Goal: Navigation & Orientation: Find specific page/section

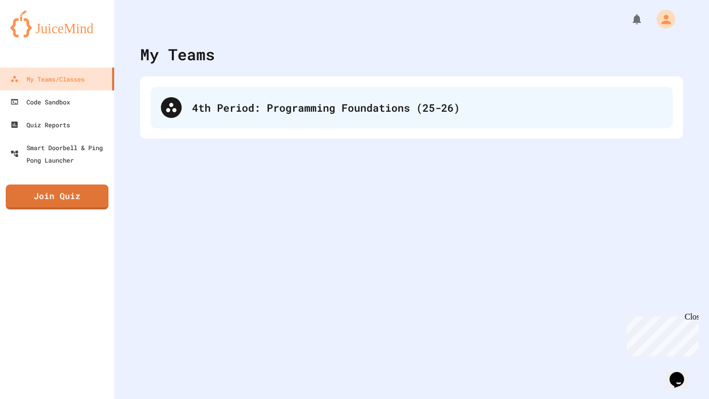
click at [270, 115] on div "4th Period: Programming Foundations (25-26)" at bounding box center [411, 108] width 522 height 42
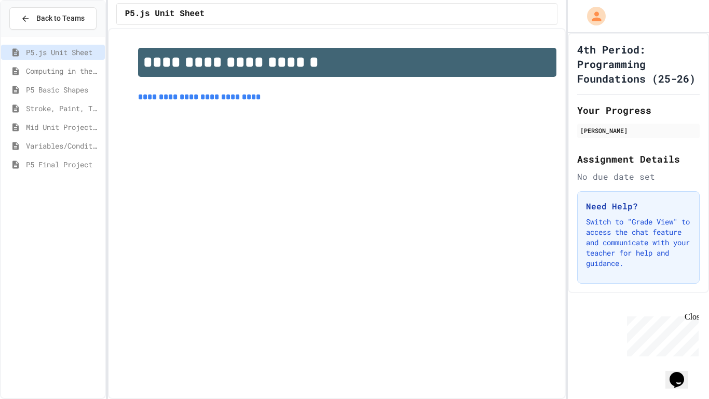
click at [77, 161] on span "P5 Final Project" at bounding box center [63, 164] width 75 height 11
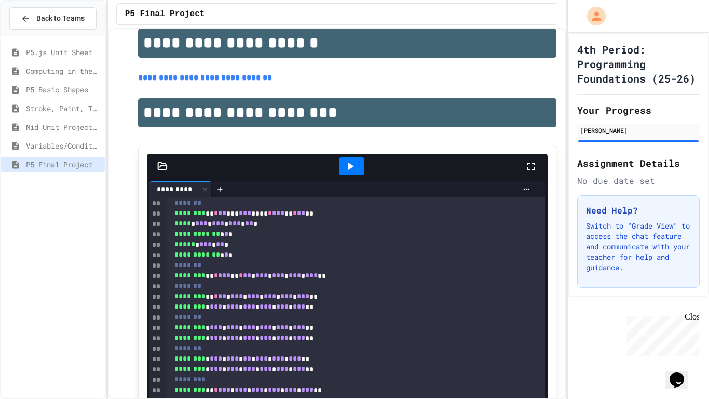
scroll to position [15, 0]
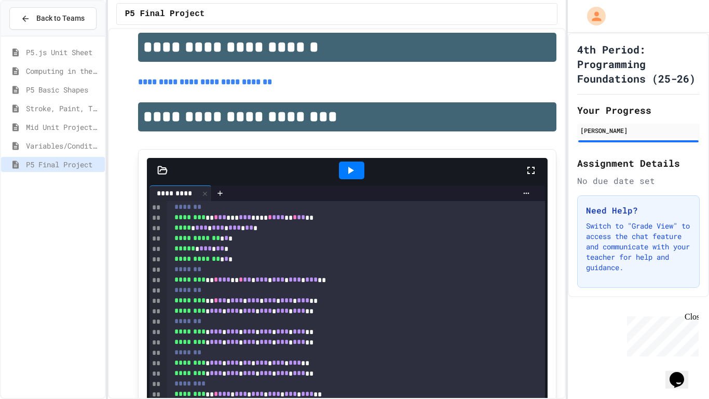
click at [527, 173] on icon at bounding box center [531, 170] width 12 height 12
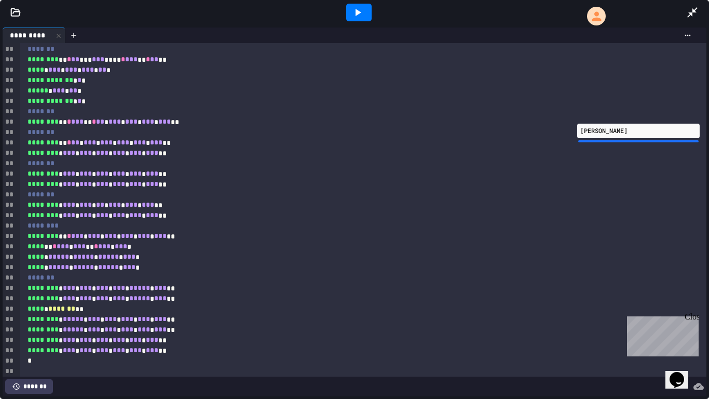
click at [362, 13] on icon at bounding box center [357, 12] width 12 height 12
